Goal: Task Accomplishment & Management: Manage account settings

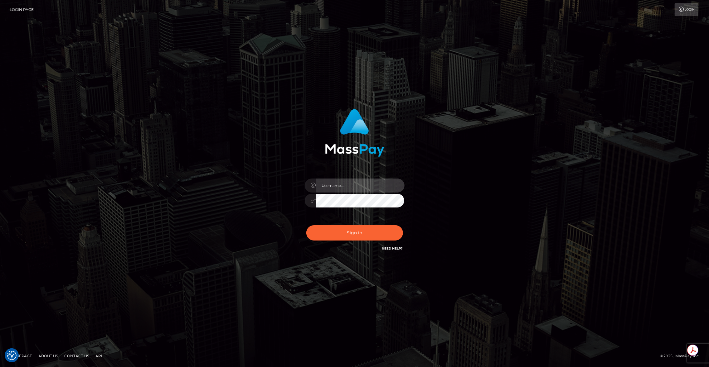
type input "brentg"
click at [356, 226] on button "Sign in" at bounding box center [354, 232] width 97 height 15
type input "brentg"
click at [376, 229] on button "Sign in" at bounding box center [354, 232] width 97 height 15
click at [376, 229] on div "Sign in Need Help?" at bounding box center [354, 236] width 109 height 28
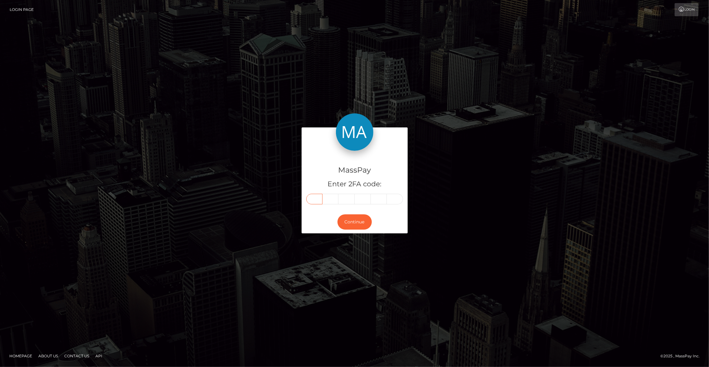
paste input "9"
type input "9"
type input "1"
type input "9"
type input "7"
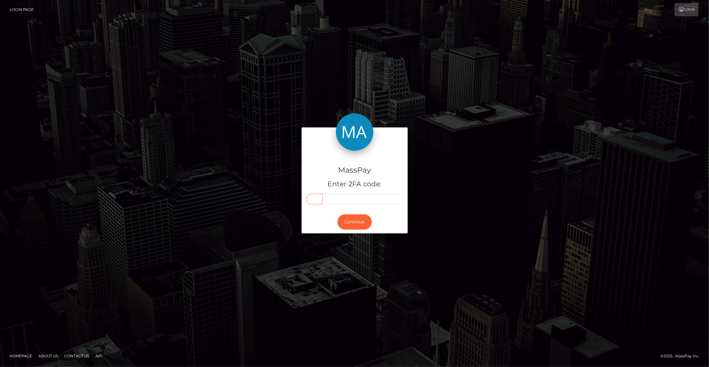
type input "5"
type input "4"
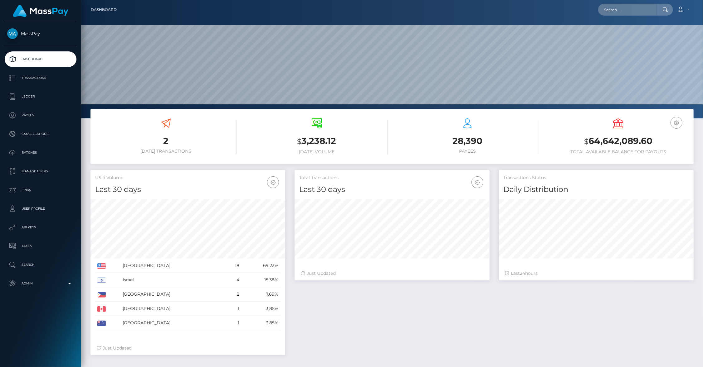
scroll to position [110, 195]
click at [635, 10] on input "text" at bounding box center [627, 10] width 59 height 12
paste input "68b81c7d0df44"
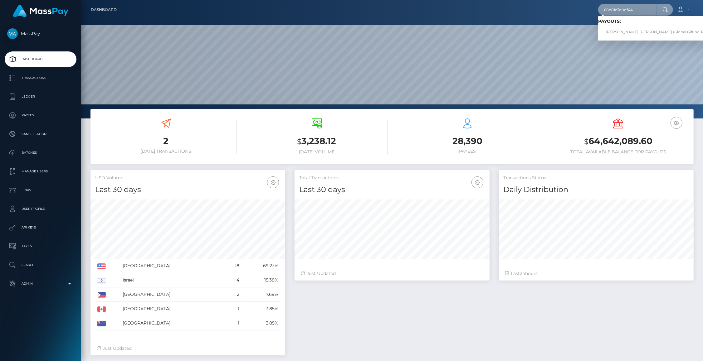
type input "68b81c7d0df44"
click at [631, 29] on link "KOMAIL YAQOOB Yaqoob (Global Gifting Technologies Inc - Throne)" at bounding box center [677, 33] width 159 height 12
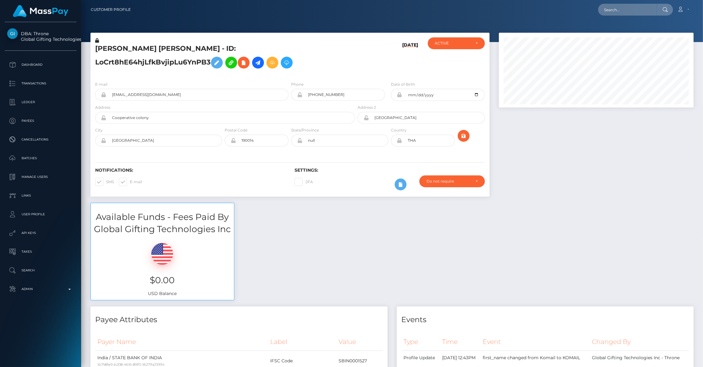
scroll to position [75, 195]
click at [375, 271] on div "Available Funds - Fees Paid By Global Gifting Technologies Inc $0.00 USD Balance" at bounding box center [392, 255] width 612 height 104
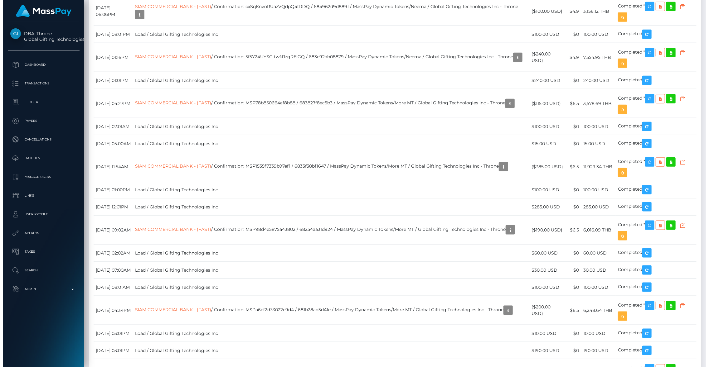
scroll to position [2790, 0]
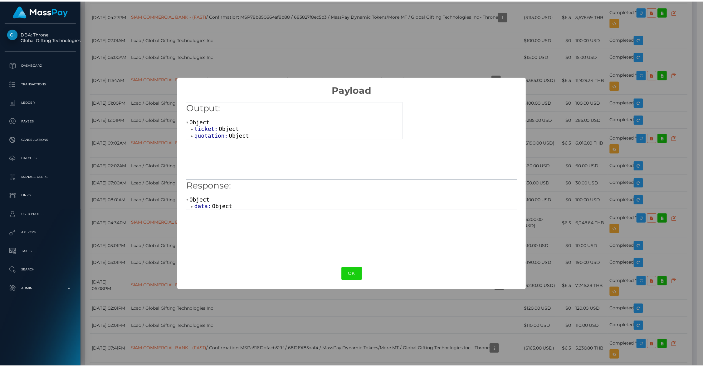
scroll to position [311767, 311647]
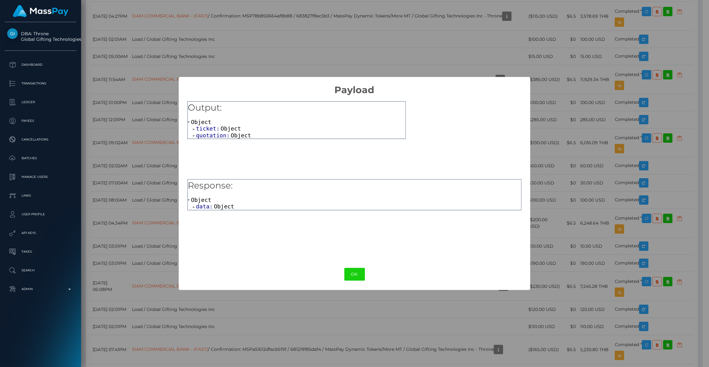
click at [218, 206] on span "Object" at bounding box center [224, 206] width 20 height 7
click at [214, 217] on span "errors:" at bounding box center [213, 213] width 25 height 7
click at [355, 271] on button "OK" at bounding box center [354, 274] width 21 height 13
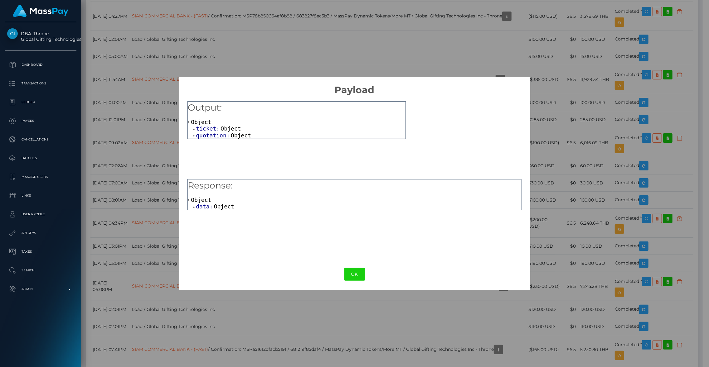
click at [206, 128] on span "ticket:" at bounding box center [208, 128] width 25 height 7
click at [211, 162] on span "quotation:" at bounding box center [213, 162] width 35 height 7
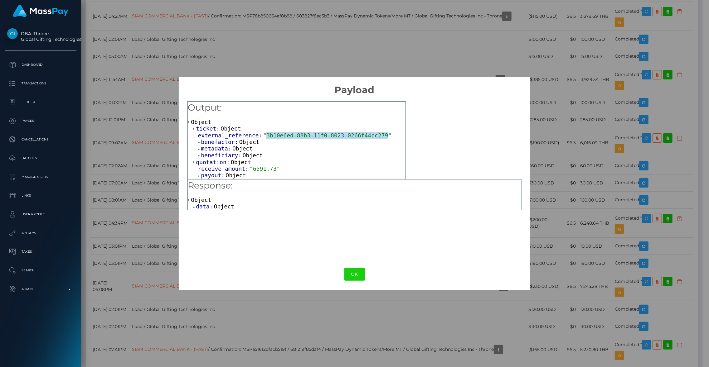
drag, startPoint x: 267, startPoint y: 135, endPoint x: 387, endPoint y: 137, distance: 119.8
click at [387, 137] on span ""3b10e6ed-88b3-11f0-8023-0266f44cc279"" at bounding box center [327, 135] width 128 height 7
copy span "3b10e6ed-88b3-11f0-8023-0266f44cc279"
click at [598, 46] on div "× Payload Output: Object ticket: Object external_reference: "3b10e6ed-88b3-11f0…" at bounding box center [354, 183] width 709 height 367
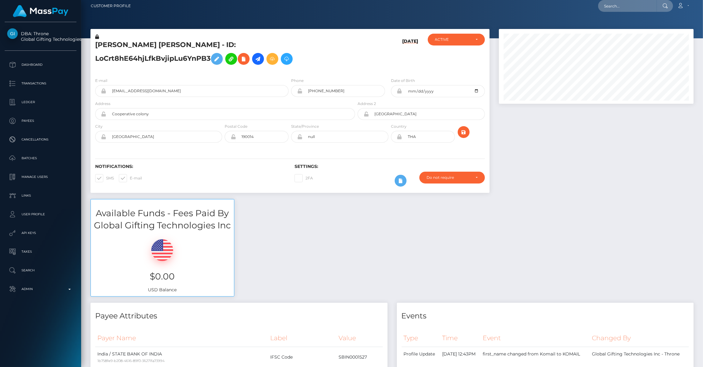
scroll to position [0, 0]
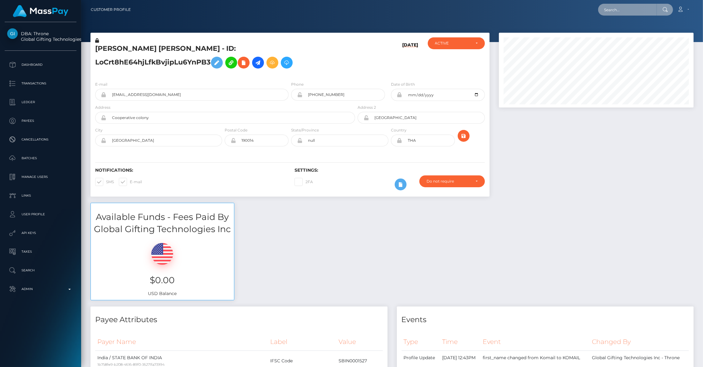
click at [629, 12] on input "text" at bounding box center [627, 10] width 59 height 12
paste input "3b10e6ed-88b3-11f0-8023-0266f44cc279"
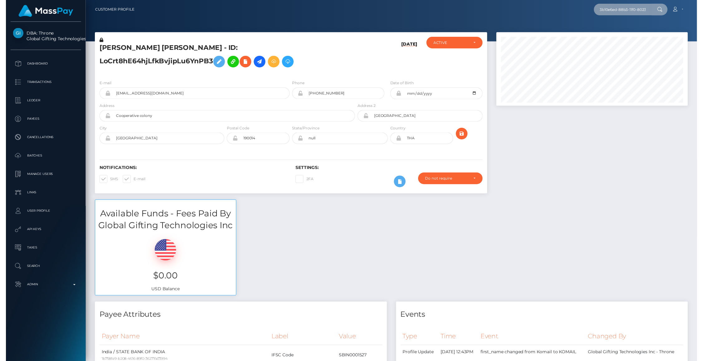
scroll to position [0, 30]
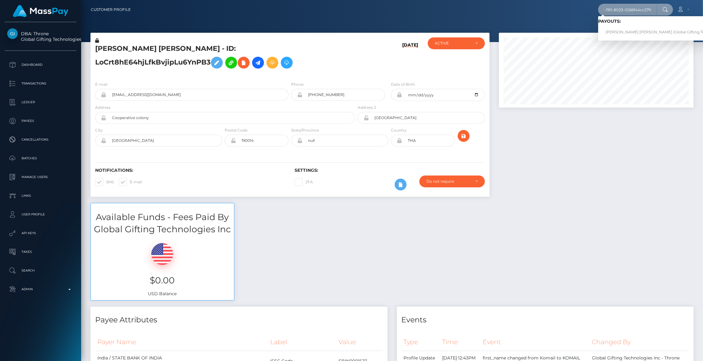
type input "3b10e6ed-88b3-11f0-8023-0266f44cc279"
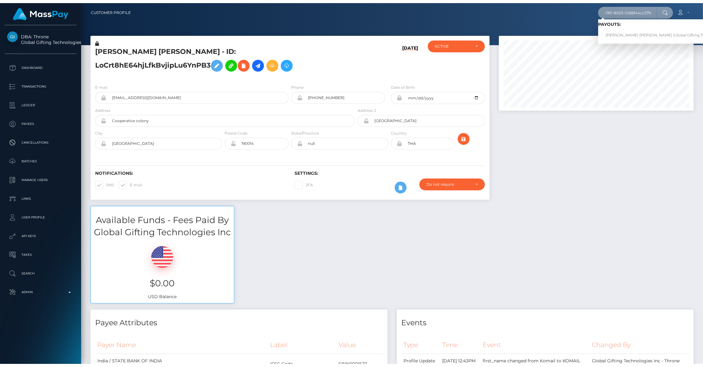
scroll to position [0, 0]
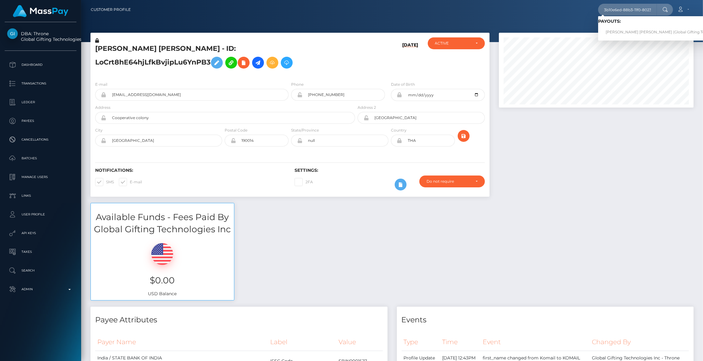
click at [558, 187] on div at bounding box center [596, 118] width 204 height 170
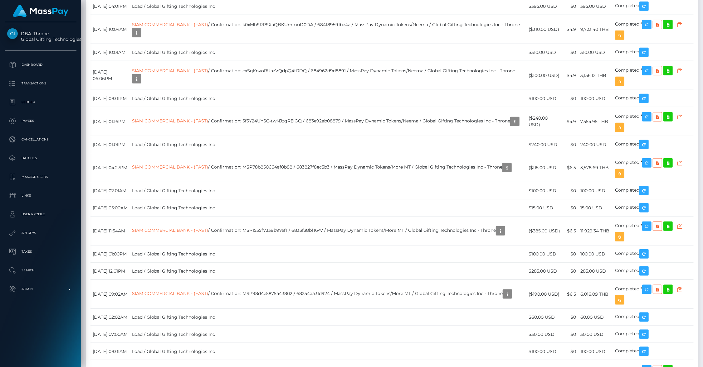
scroll to position [2735, 0]
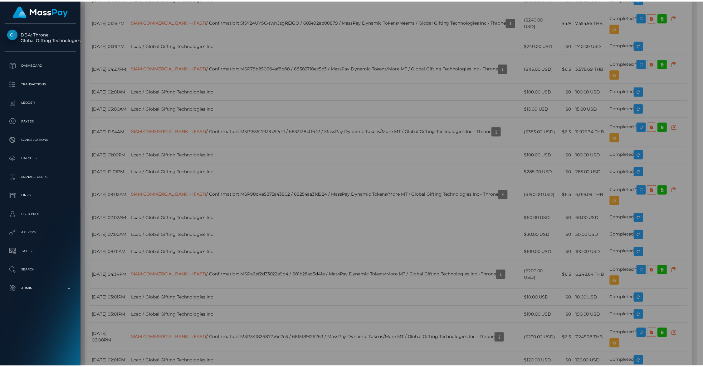
scroll to position [311767, 311647]
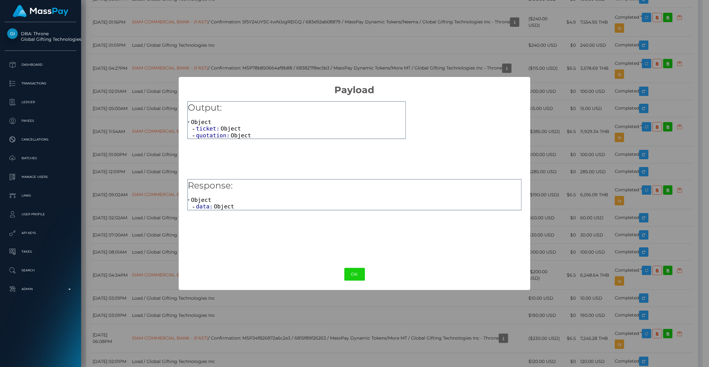
click at [205, 206] on span "data:" at bounding box center [205, 206] width 18 height 7
click at [210, 211] on span "errors:" at bounding box center [213, 213] width 25 height 7
click at [352, 273] on button "OK" at bounding box center [354, 274] width 21 height 13
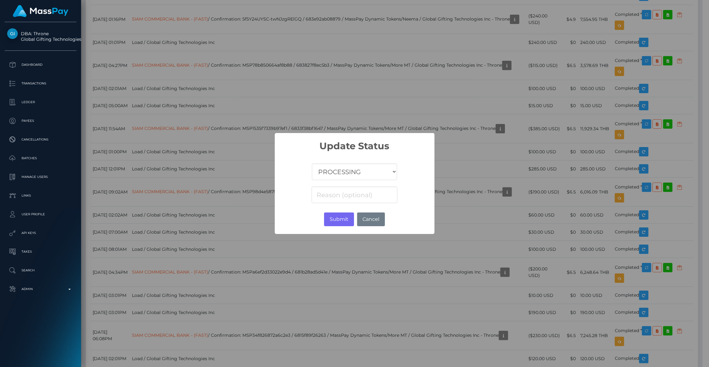
click at [330, 174] on select "COMPLETED CANCELLED READY_FOR_PICKUP PROCESSING" at bounding box center [354, 172] width 85 height 17
select select "CANCELLED"
click at [312, 164] on select "COMPLETED CANCELLED READY_FOR_PICKUP PROCESSING" at bounding box center [354, 172] width 85 height 17
click at [344, 221] on button "Submit" at bounding box center [339, 220] width 30 height 14
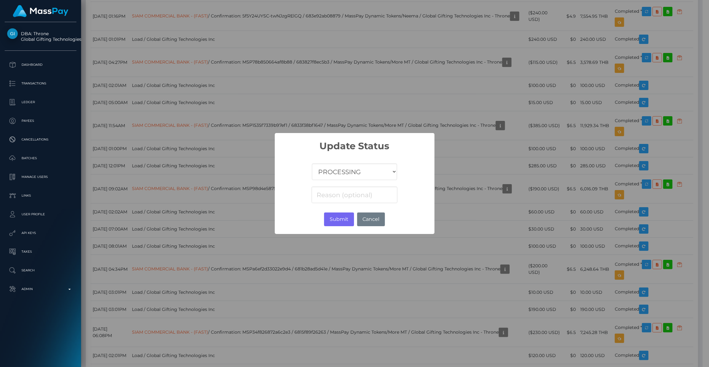
click at [348, 168] on select "COMPLETED CANCELLED READY_FOR_PICKUP PROCESSING" at bounding box center [354, 172] width 85 height 17
select select "CANCELLED"
click at [312, 164] on select "COMPLETED CANCELLED READY_FOR_PICKUP PROCESSING" at bounding box center [354, 172] width 85 height 17
drag, startPoint x: 338, startPoint y: 217, endPoint x: 334, endPoint y: 215, distance: 4.2
click at [338, 217] on button "Submit" at bounding box center [339, 220] width 30 height 14
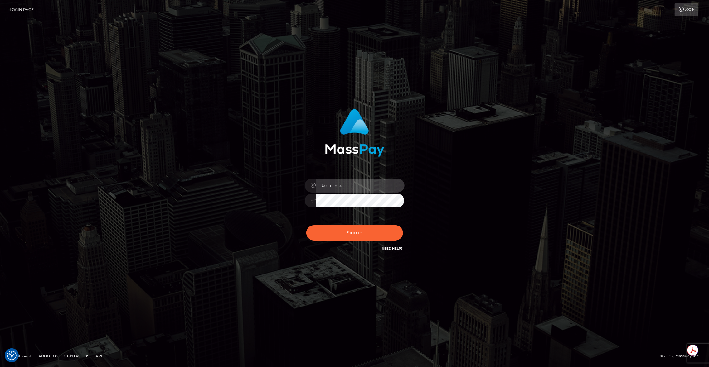
type input "brentg"
click at [339, 227] on button "Sign in" at bounding box center [354, 232] width 97 height 15
type input "brentg"
click at [339, 230] on button "Sign in" at bounding box center [354, 232] width 97 height 15
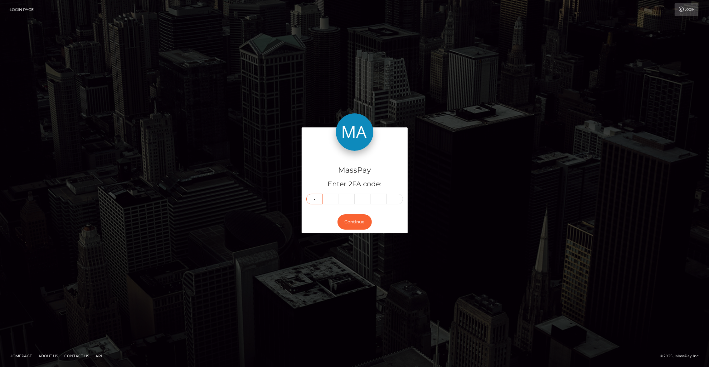
type input "2"
type input "1"
type input "9"
type input "2"
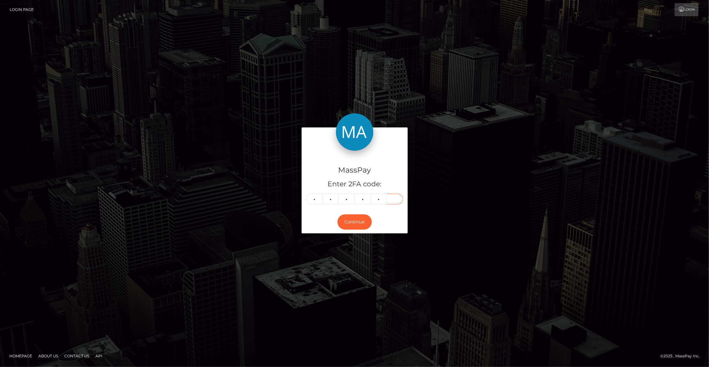
type input "9"
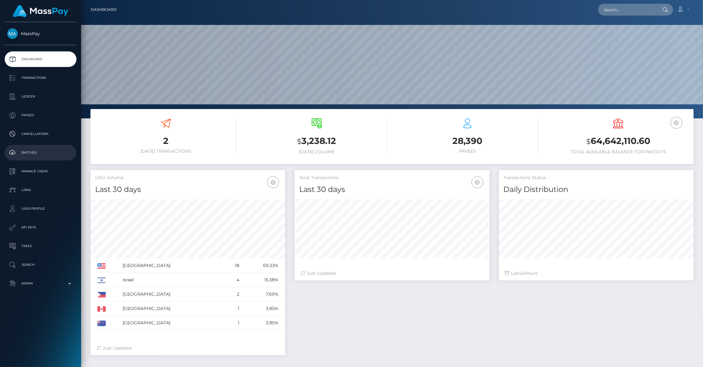
scroll to position [110, 195]
click at [616, 9] on input "text" at bounding box center [627, 10] width 59 height 12
paste input "68b58047e8e2b"
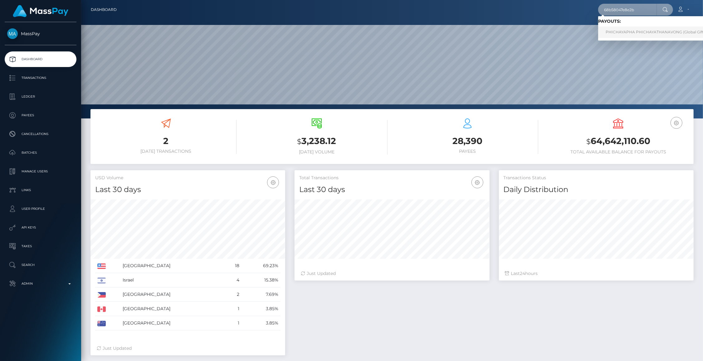
type input "68b58047e8e2b"
click at [631, 33] on link "PHICHAYAPHA PHICHAYATHANAVONG (Global Gifting Technologies Inc - Throne)" at bounding box center [682, 33] width 169 height 12
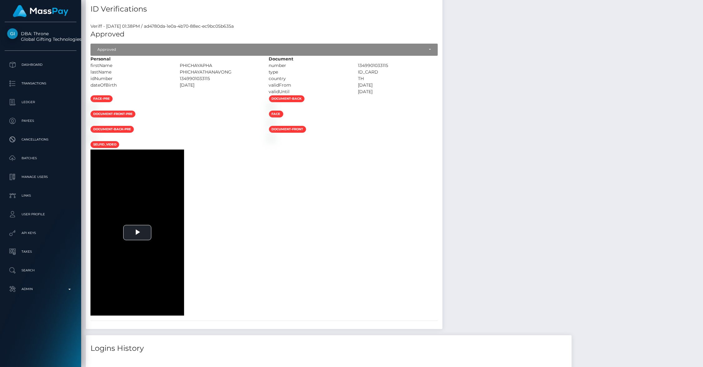
scroll to position [1981, 0]
click at [244, 110] on div at bounding box center [175, 107] width 178 height 7
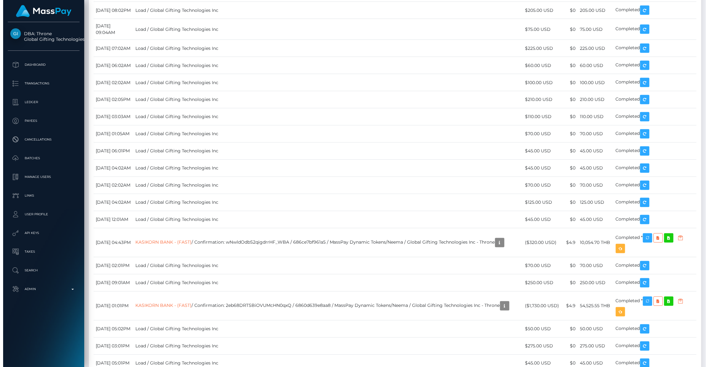
scroll to position [3129, 0]
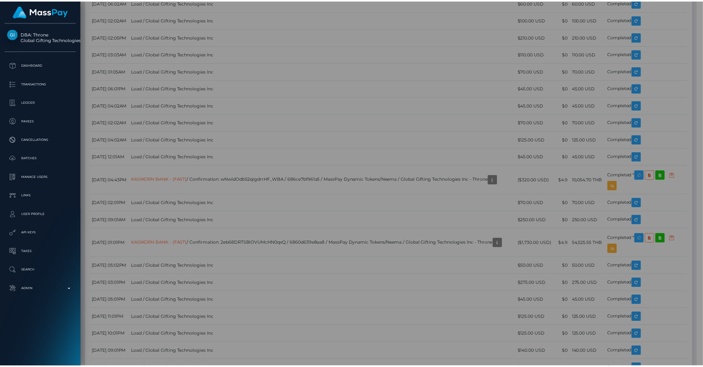
scroll to position [311767, 311647]
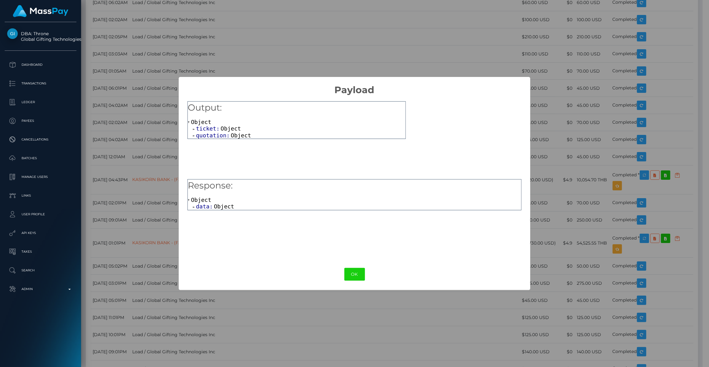
click at [209, 207] on span "data:" at bounding box center [205, 206] width 18 height 7
click at [209, 219] on div "Response: Object data: Object errors: Object" at bounding box center [354, 218] width 334 height 78
click at [210, 214] on span "errors:" at bounding box center [213, 213] width 25 height 7
click at [348, 272] on button "OK" at bounding box center [354, 274] width 21 height 13
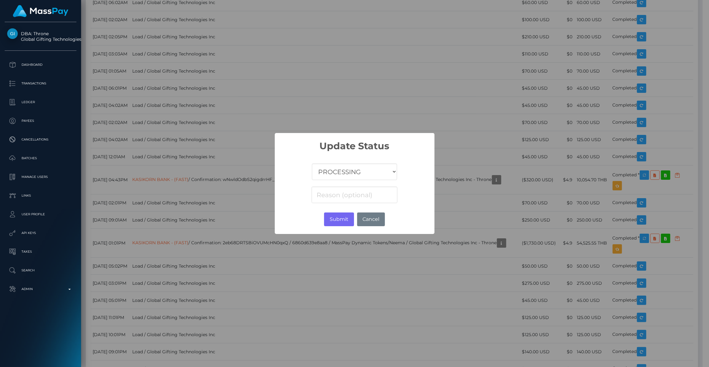
click at [344, 169] on select "COMPLETED CANCELLED READY_FOR_PICKUP PROCESSING" at bounding box center [354, 172] width 85 height 17
select select "CANCELLED"
click at [312, 164] on select "COMPLETED CANCELLED READY_FOR_PICKUP PROCESSING" at bounding box center [354, 172] width 85 height 17
click at [338, 218] on button "Submit" at bounding box center [339, 220] width 30 height 14
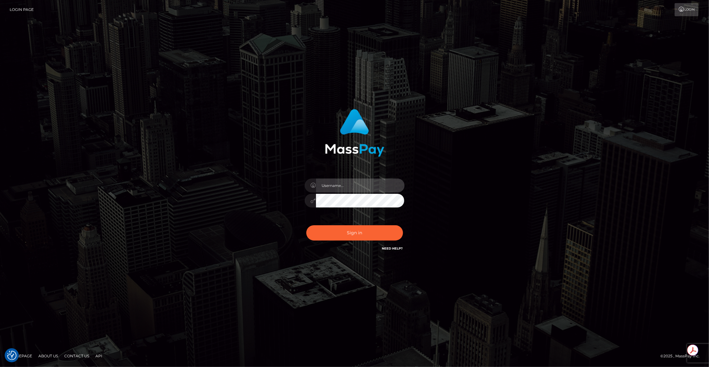
type input "brentg"
click at [360, 227] on button "Sign in" at bounding box center [354, 232] width 97 height 15
click at [360, 227] on div "Sign in Need Help?" at bounding box center [354, 236] width 109 height 28
type input "brentg"
click at [375, 222] on div "Sign in Need Help?" at bounding box center [354, 236] width 109 height 28
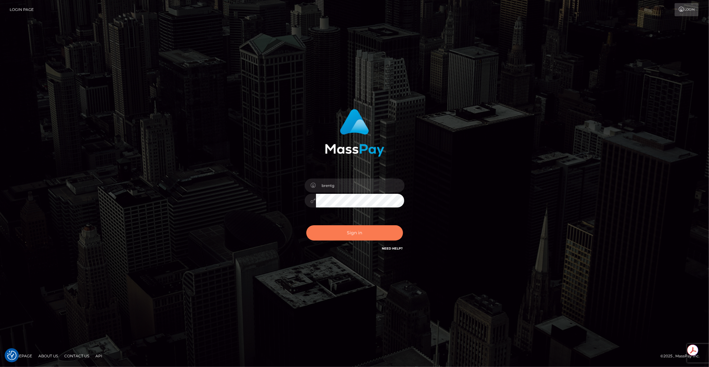
click at [355, 232] on button "Sign in" at bounding box center [354, 232] width 97 height 15
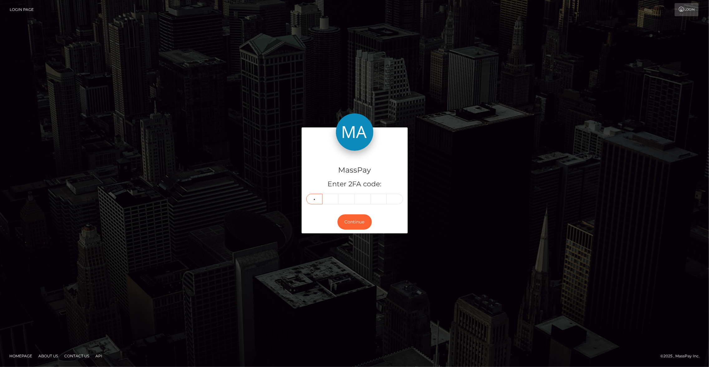
type input "3"
type input "2"
type input "3"
type input "4"
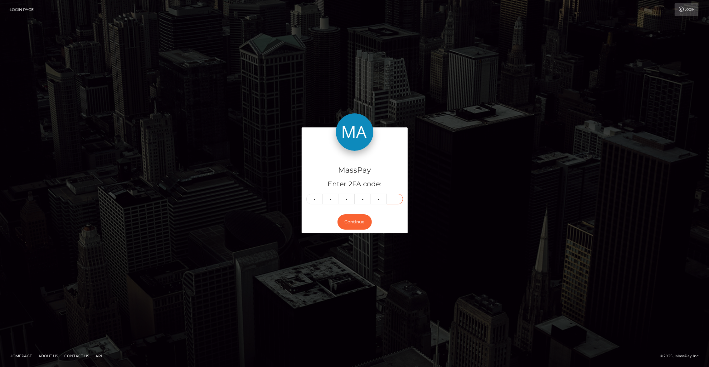
type input "0"
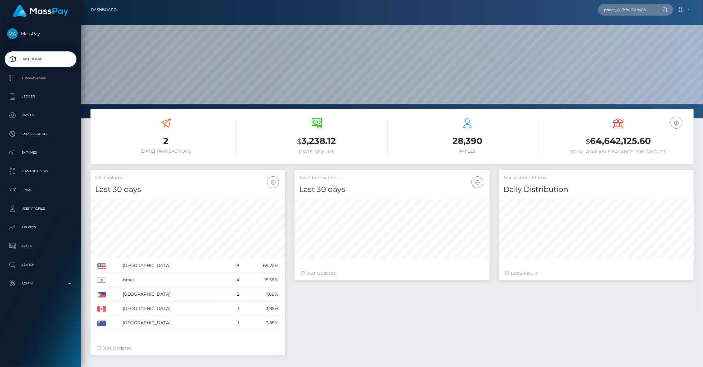
scroll to position [110, 195]
type input "poact_G67SbH5Xhy6N"
click at [618, 29] on link "[PERSON_NAME]" at bounding box center [623, 33] width 50 height 12
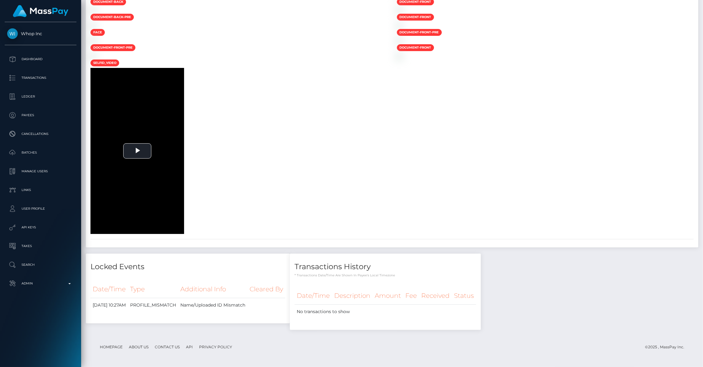
scroll to position [3394, 0]
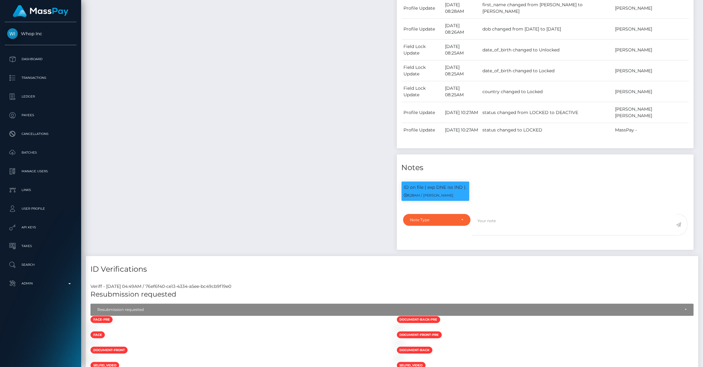
scroll to position [0, 0]
